Goal: Task Accomplishment & Management: Use online tool/utility

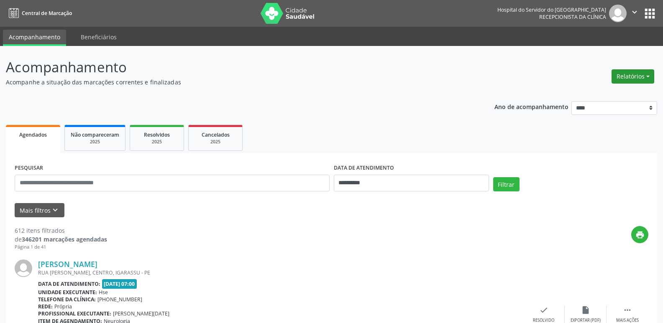
click at [639, 75] on button "Relatórios" at bounding box center [632, 76] width 43 height 14
click at [619, 97] on link "Agendamentos" at bounding box center [609, 95] width 90 height 12
select select "*"
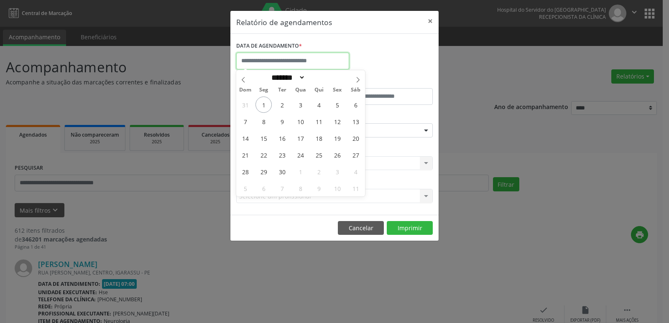
click at [300, 59] on input "text" at bounding box center [292, 61] width 113 height 17
click at [264, 110] on span "1" at bounding box center [263, 105] width 16 height 16
type input "**********"
click at [264, 110] on span "1" at bounding box center [263, 105] width 16 height 16
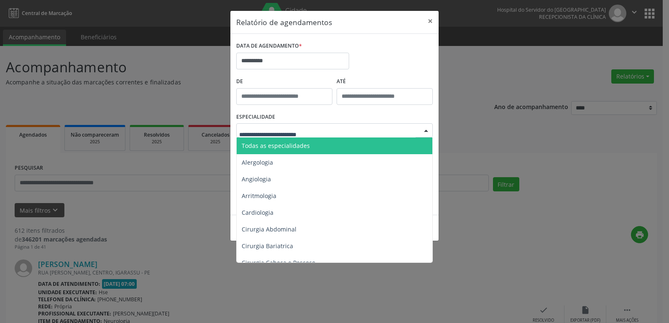
click at [265, 146] on span "Todas as especialidades" at bounding box center [276, 146] width 68 height 8
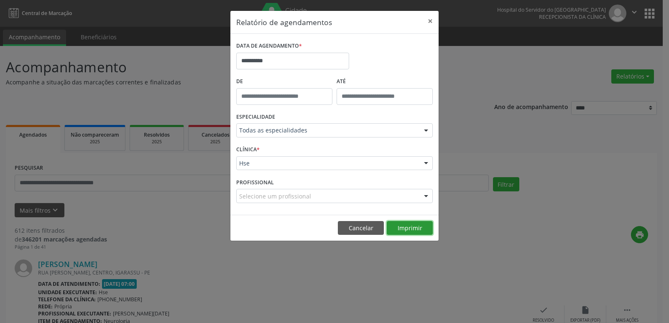
click at [405, 232] on button "Imprimir" at bounding box center [410, 228] width 46 height 14
